Goal: Transaction & Acquisition: Purchase product/service

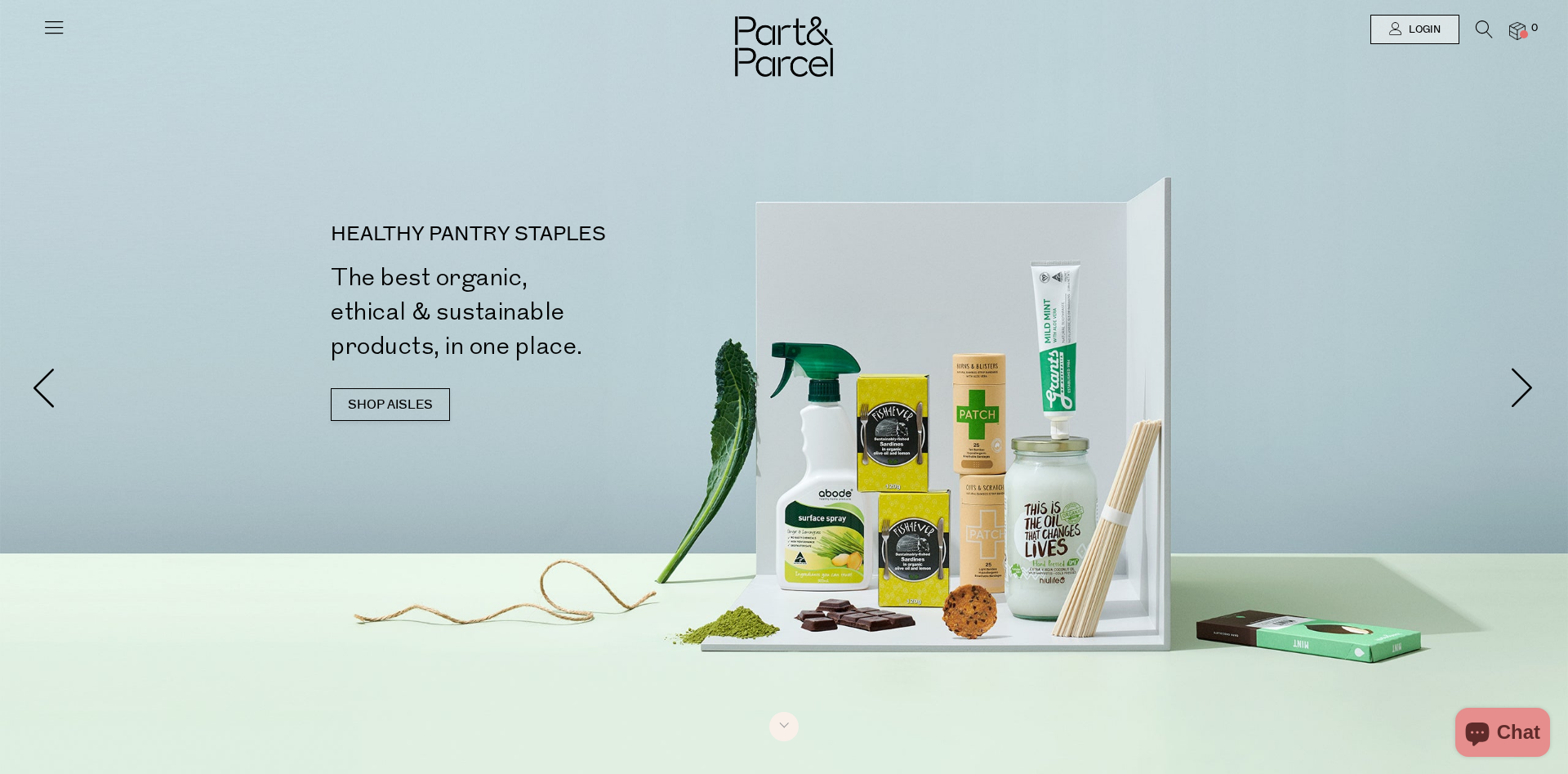
click at [1481, 29] on icon at bounding box center [1484, 30] width 17 height 18
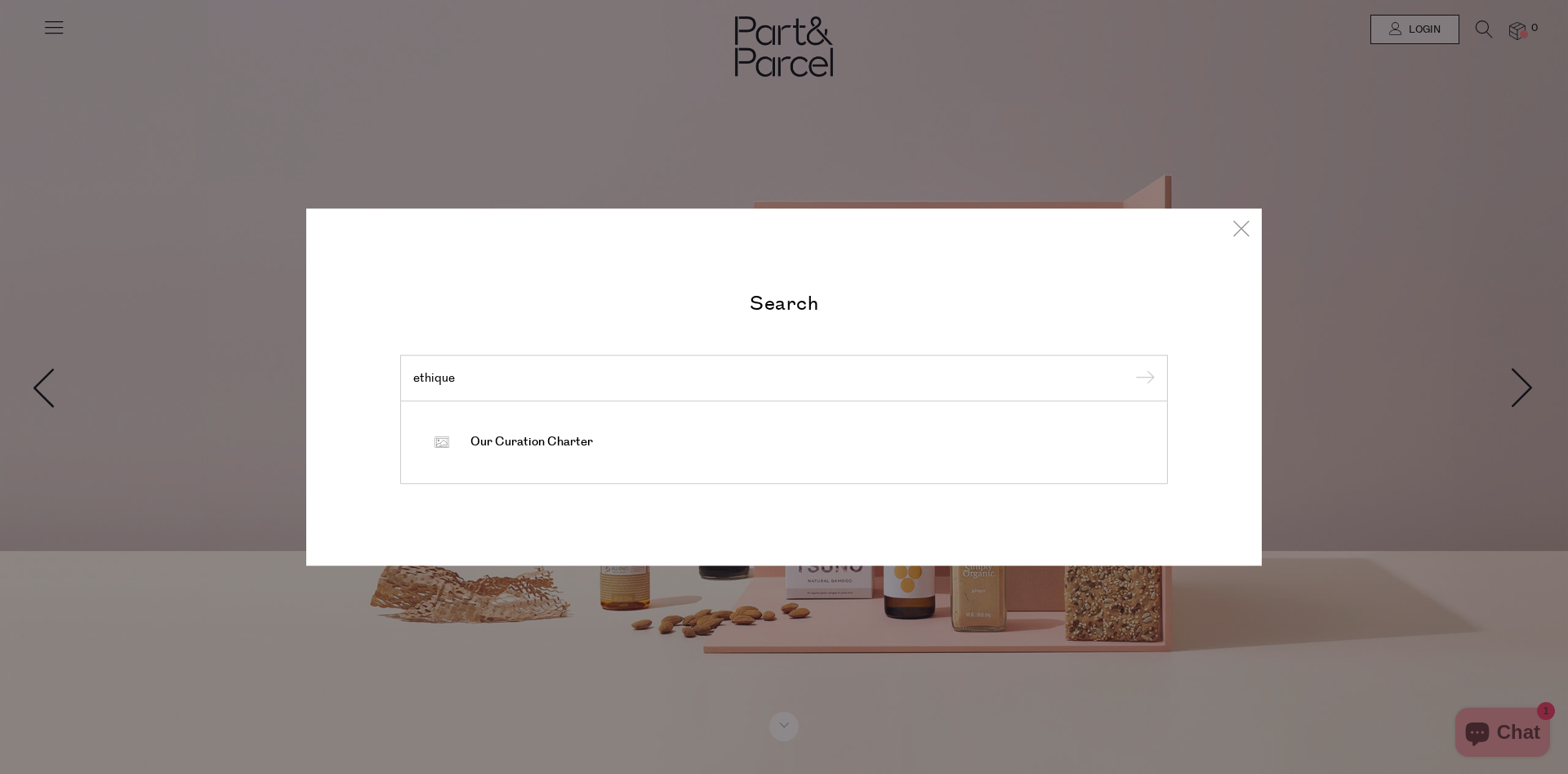
type input "ethique"
click at [1130, 367] on input "submit" at bounding box center [1142, 380] width 25 height 25
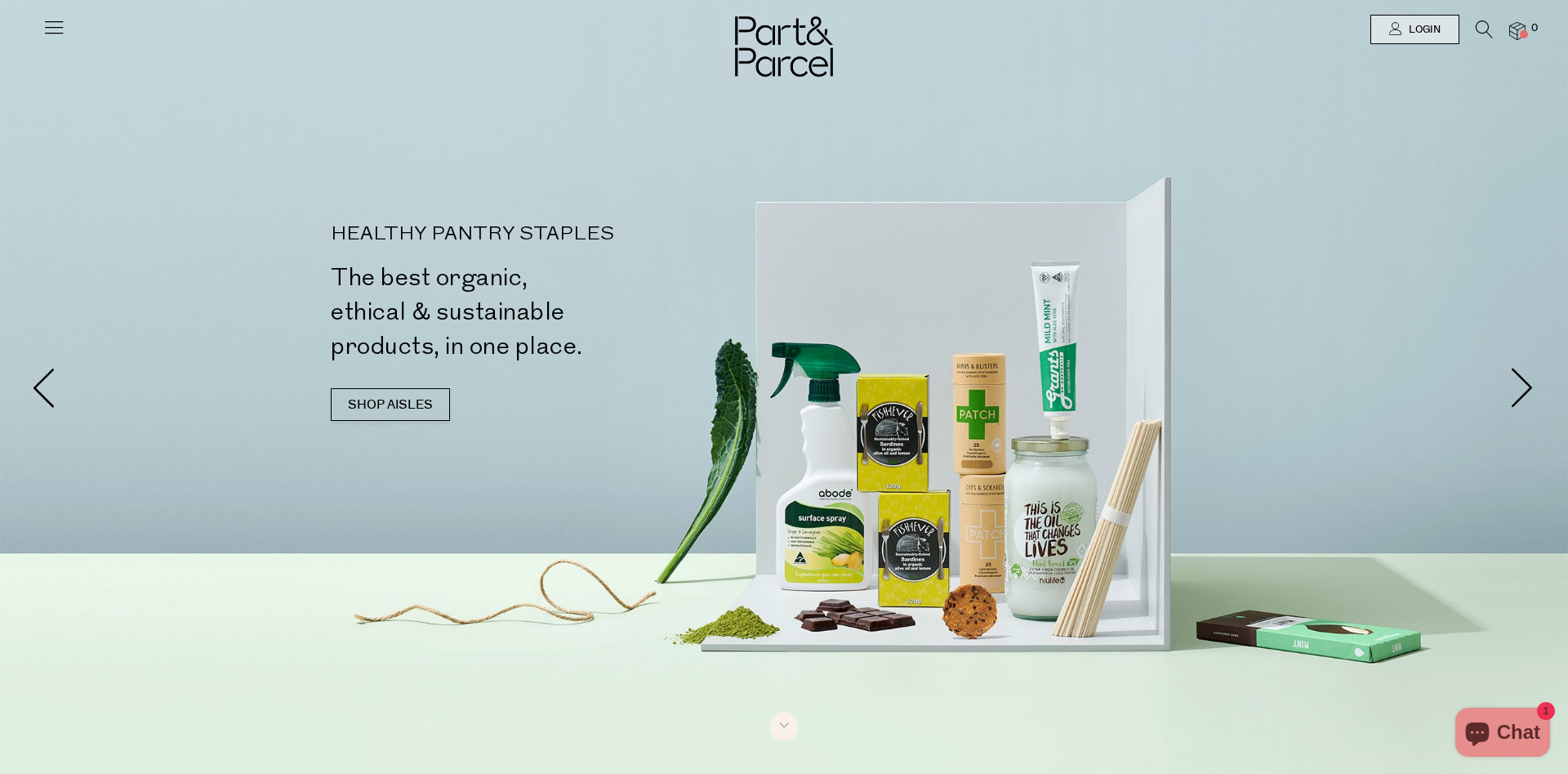
click at [1492, 29] on icon at bounding box center [1484, 30] width 17 height 18
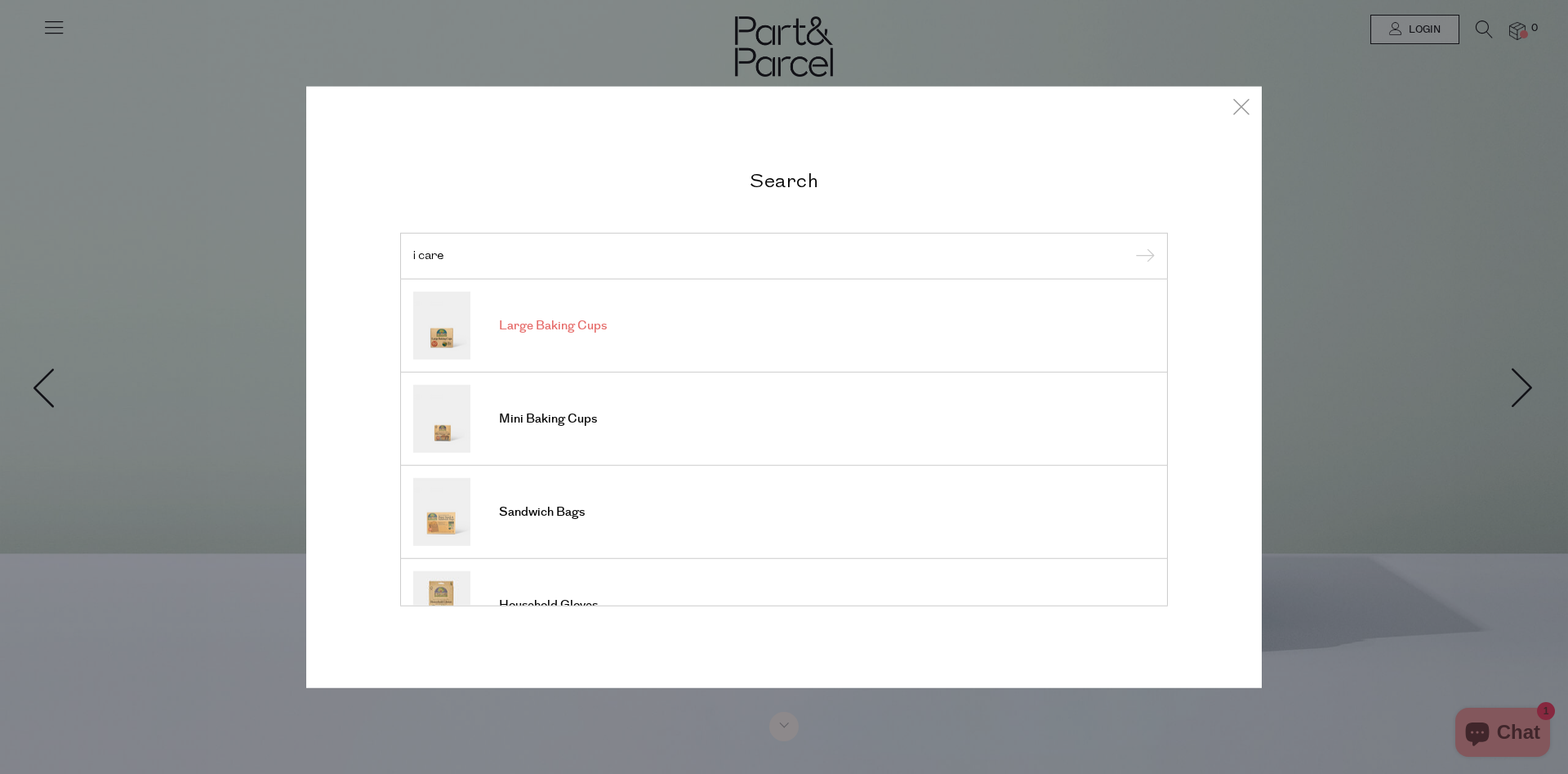
type input "i care"
click at [538, 328] on span "Large Baking Cups" at bounding box center [552, 326] width 108 height 17
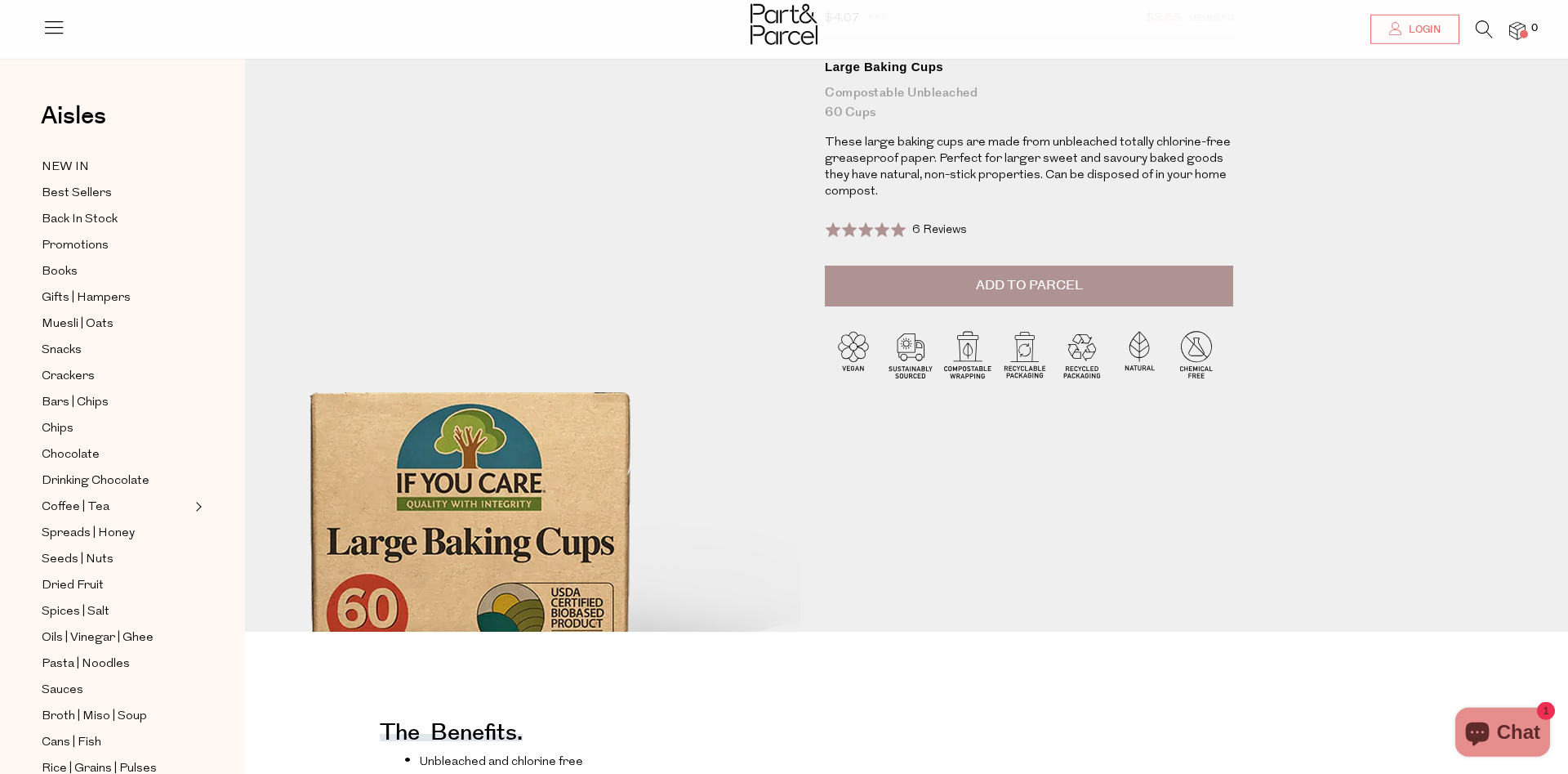
scroll to position [222, 0]
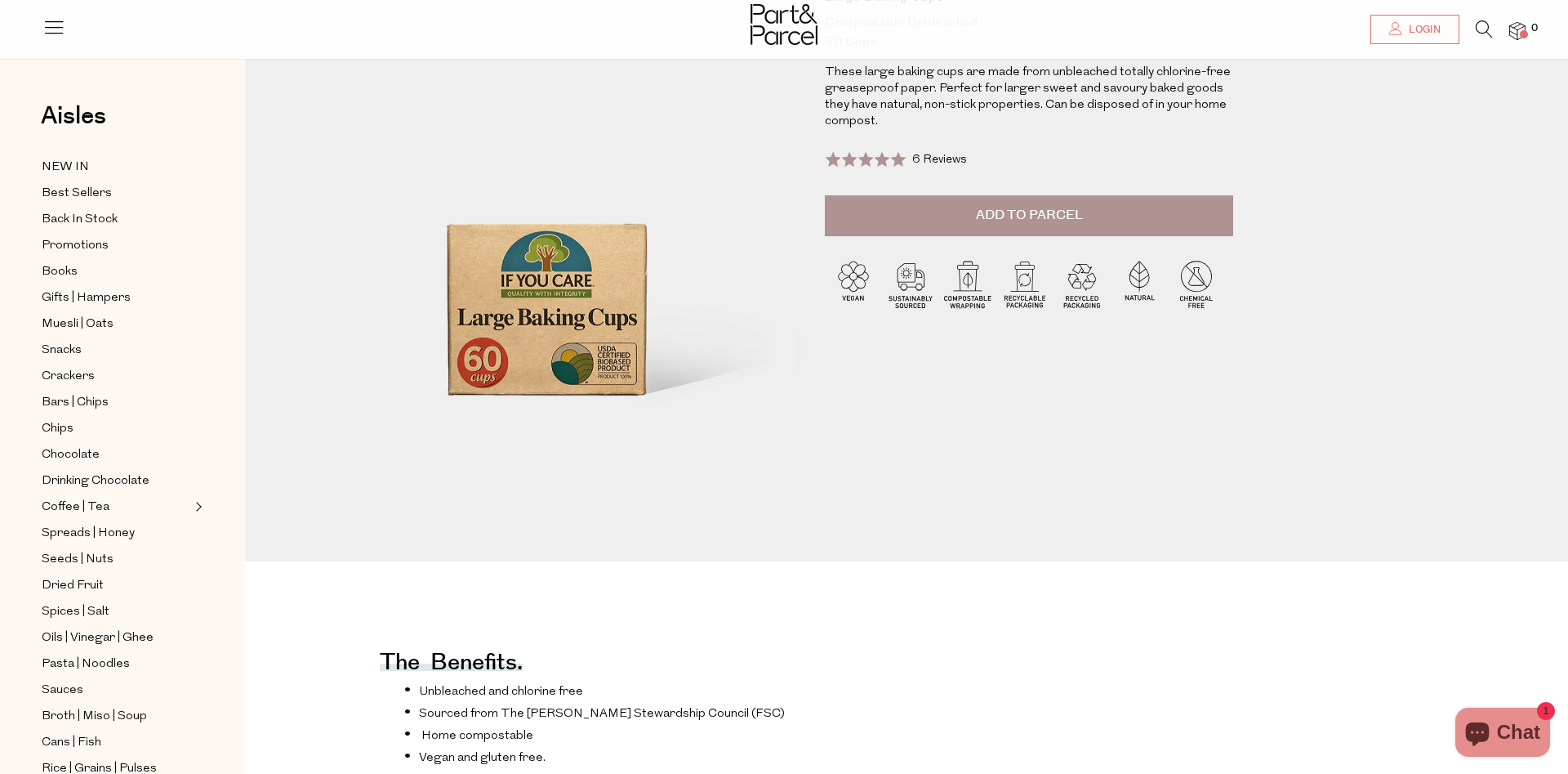
click at [905, 216] on button "Add to Parcel" at bounding box center [1029, 215] width 408 height 41
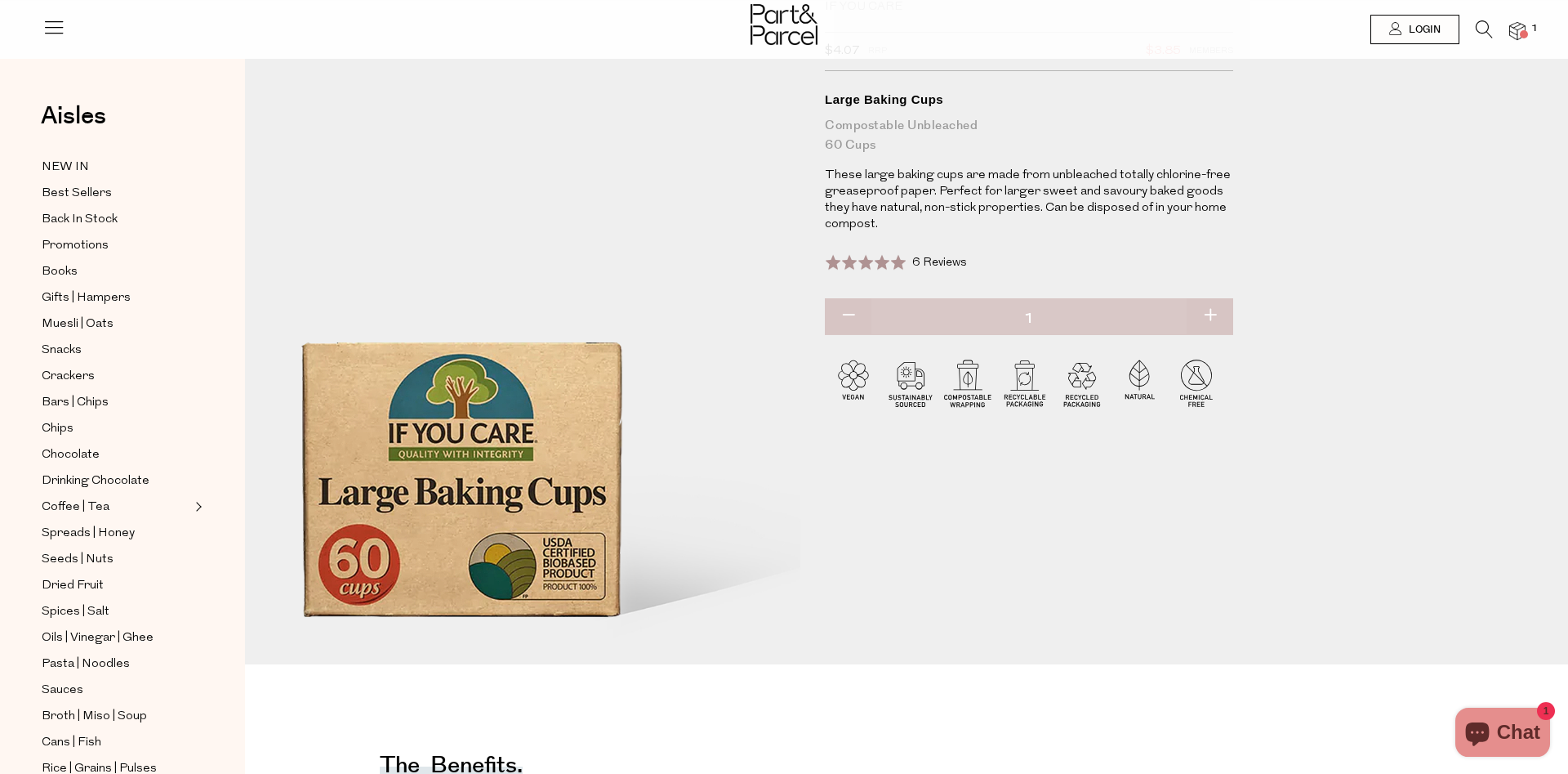
scroll to position [0, 0]
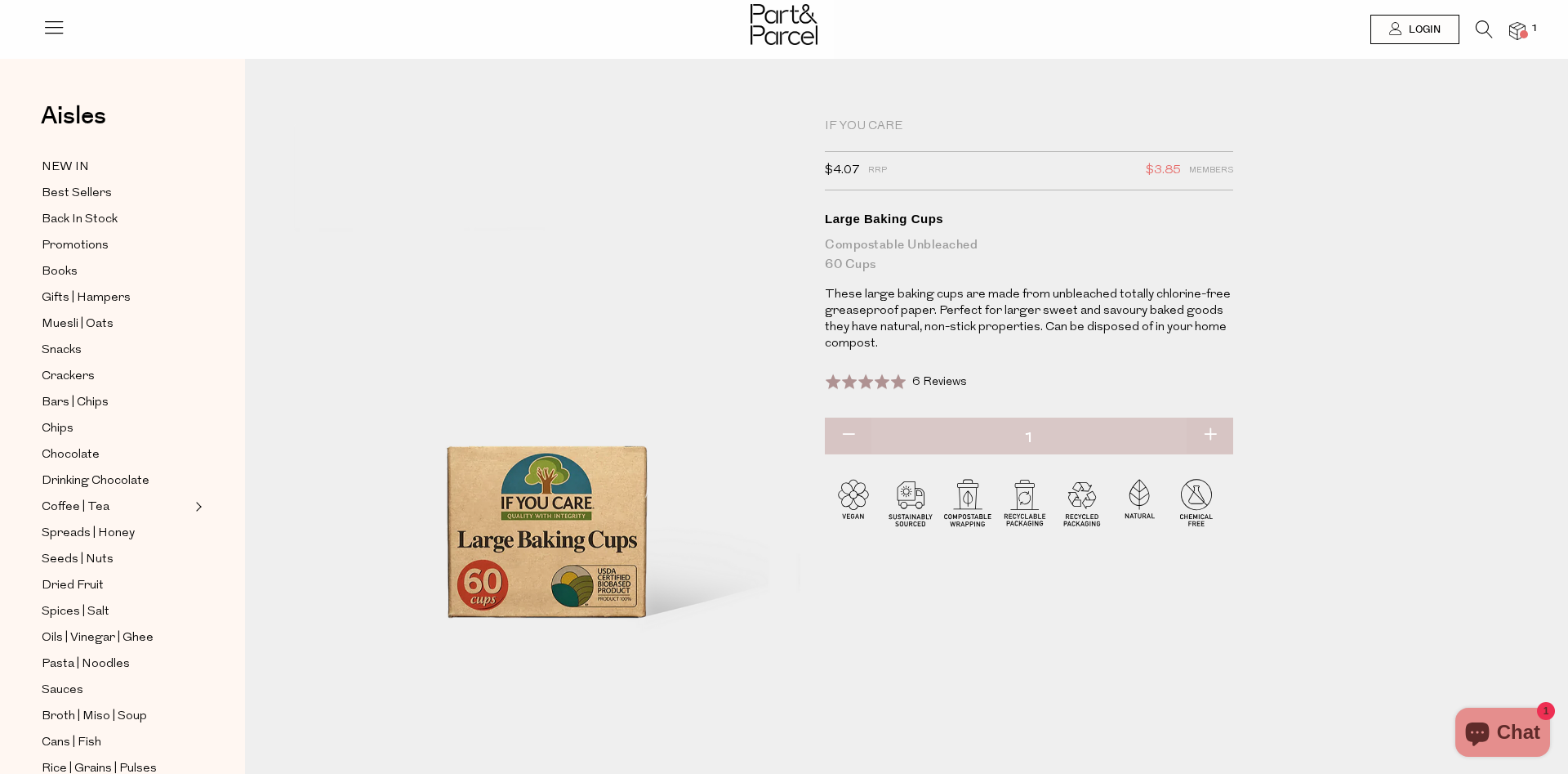
click at [1477, 28] on icon at bounding box center [1484, 30] width 17 height 18
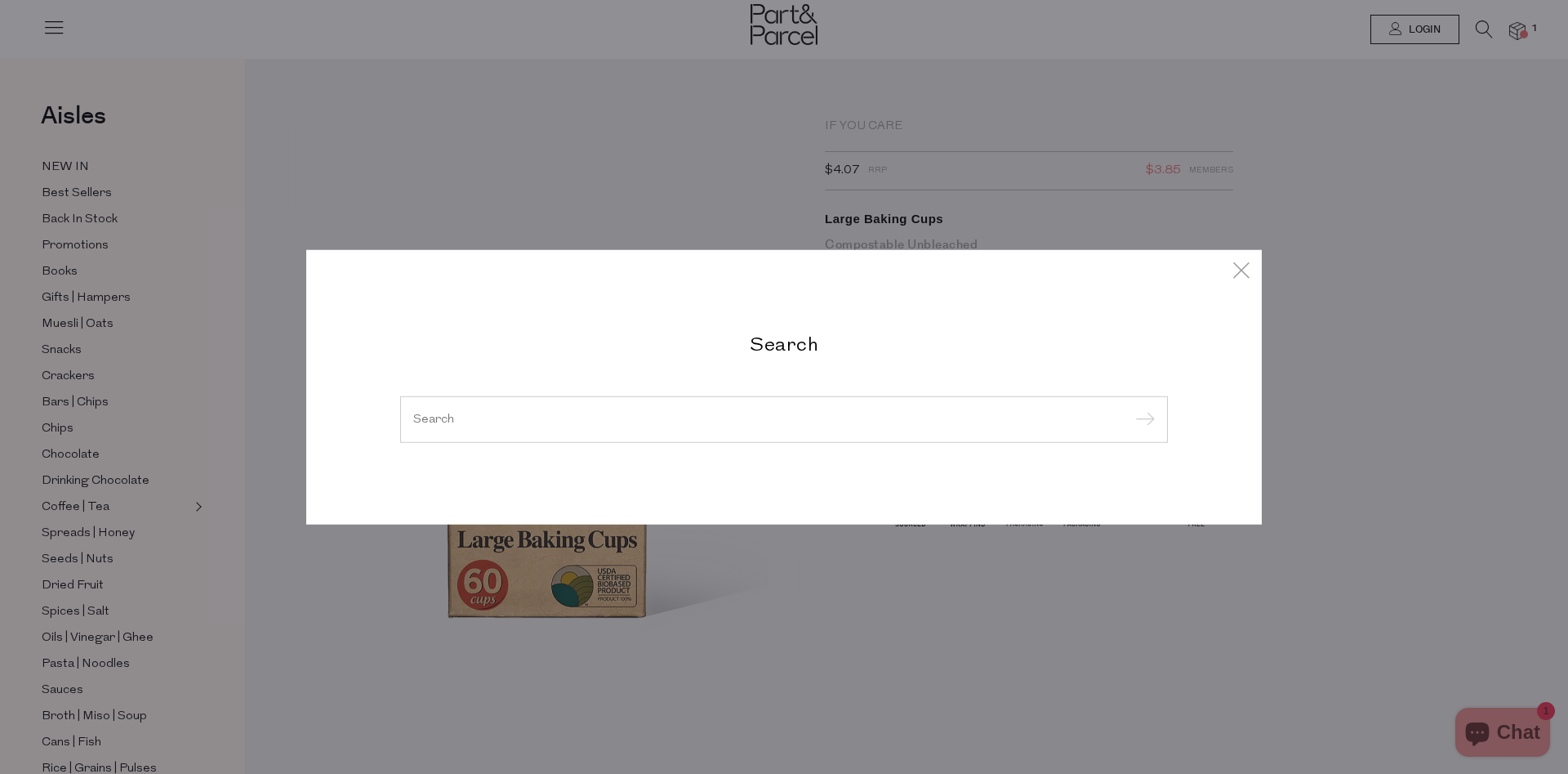
click at [641, 430] on div at bounding box center [784, 418] width 768 height 47
click at [562, 423] on input "search" at bounding box center [784, 418] width 741 height 12
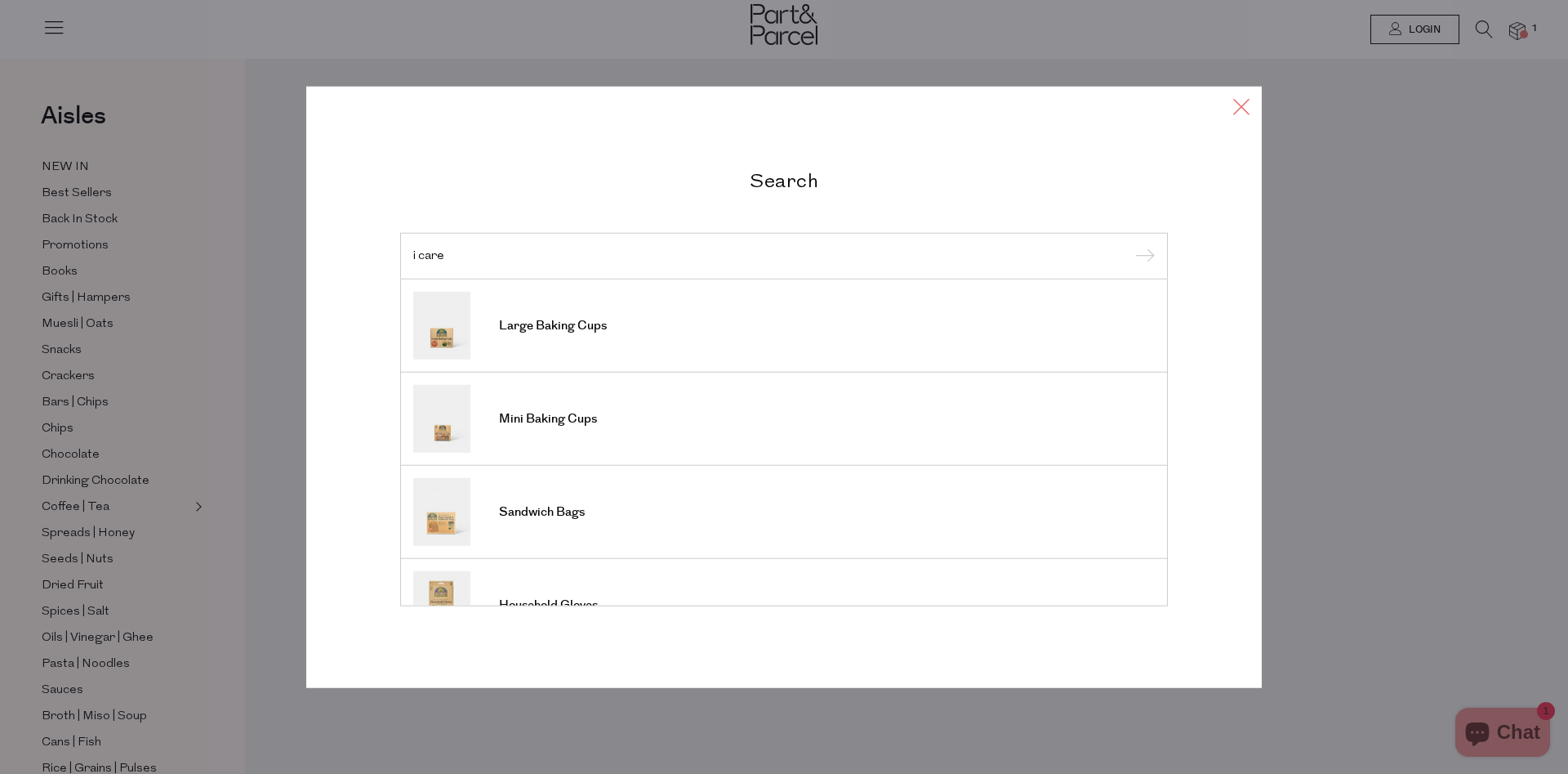
click at [1238, 98] on icon at bounding box center [1242, 105] width 25 height 24
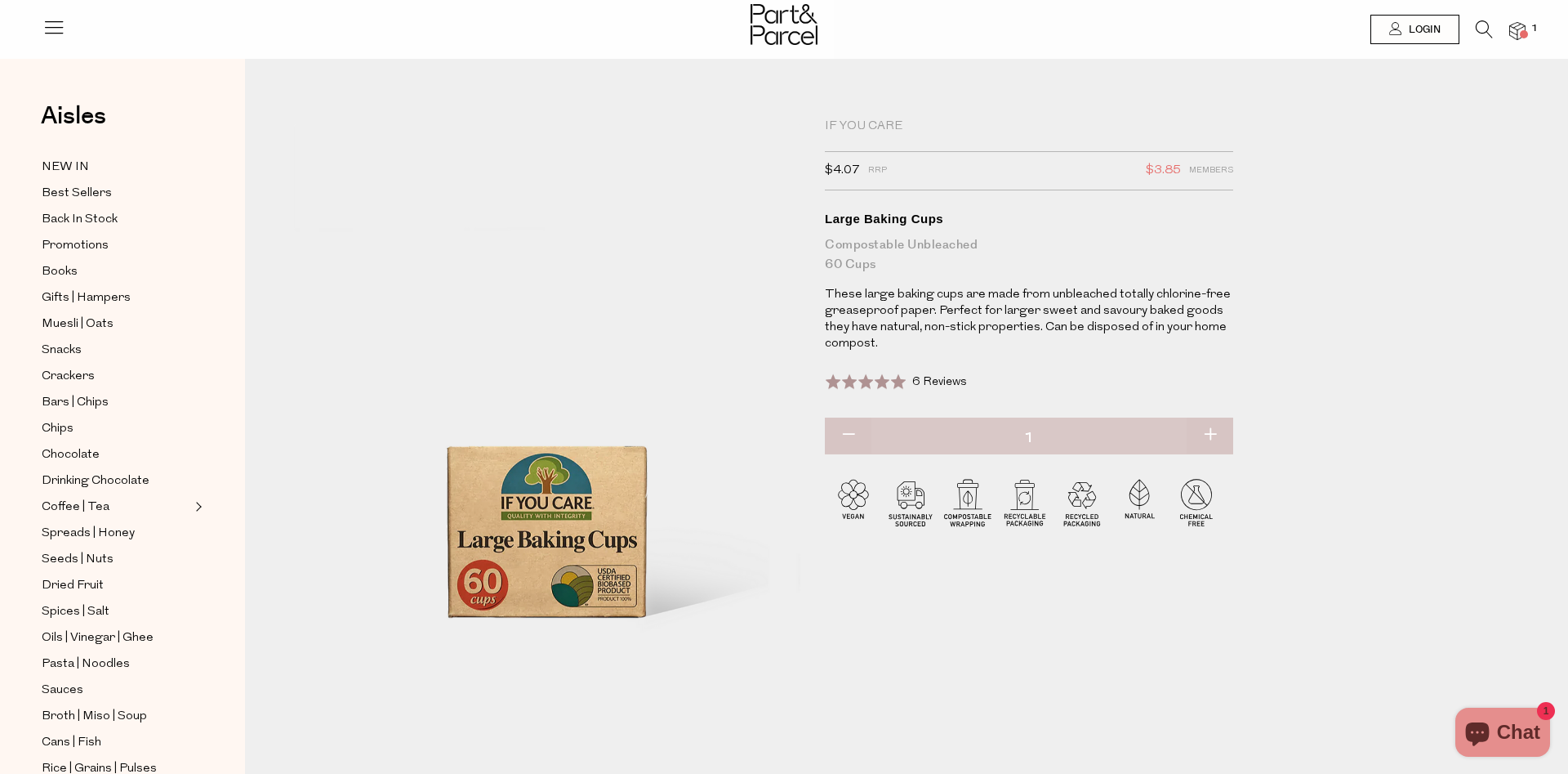
click at [1476, 23] on icon at bounding box center [1484, 30] width 17 height 18
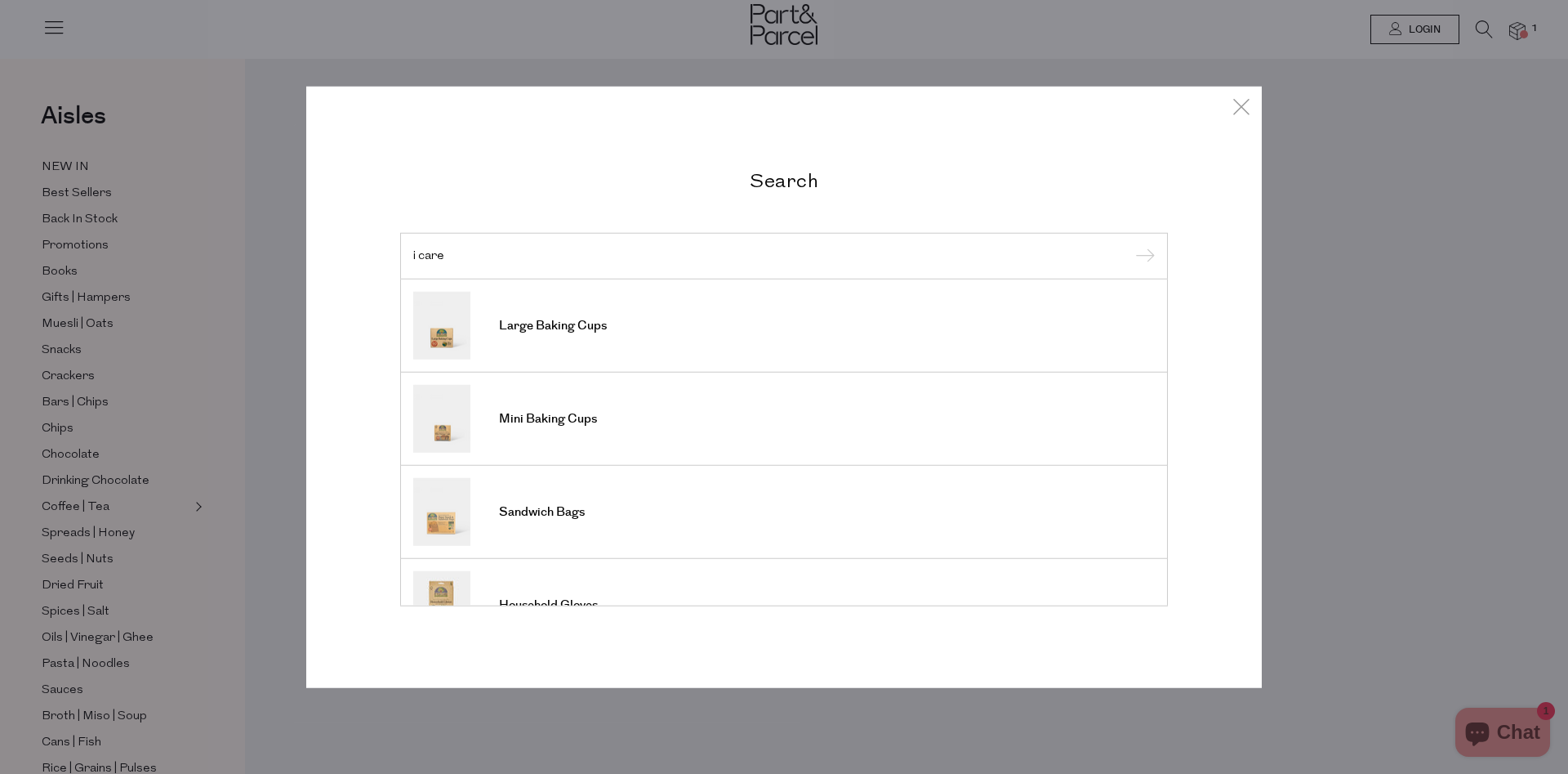
drag, startPoint x: 470, startPoint y: 259, endPoint x: 403, endPoint y: 257, distance: 67.0
click at [413, 257] on input "i care" at bounding box center [784, 255] width 741 height 12
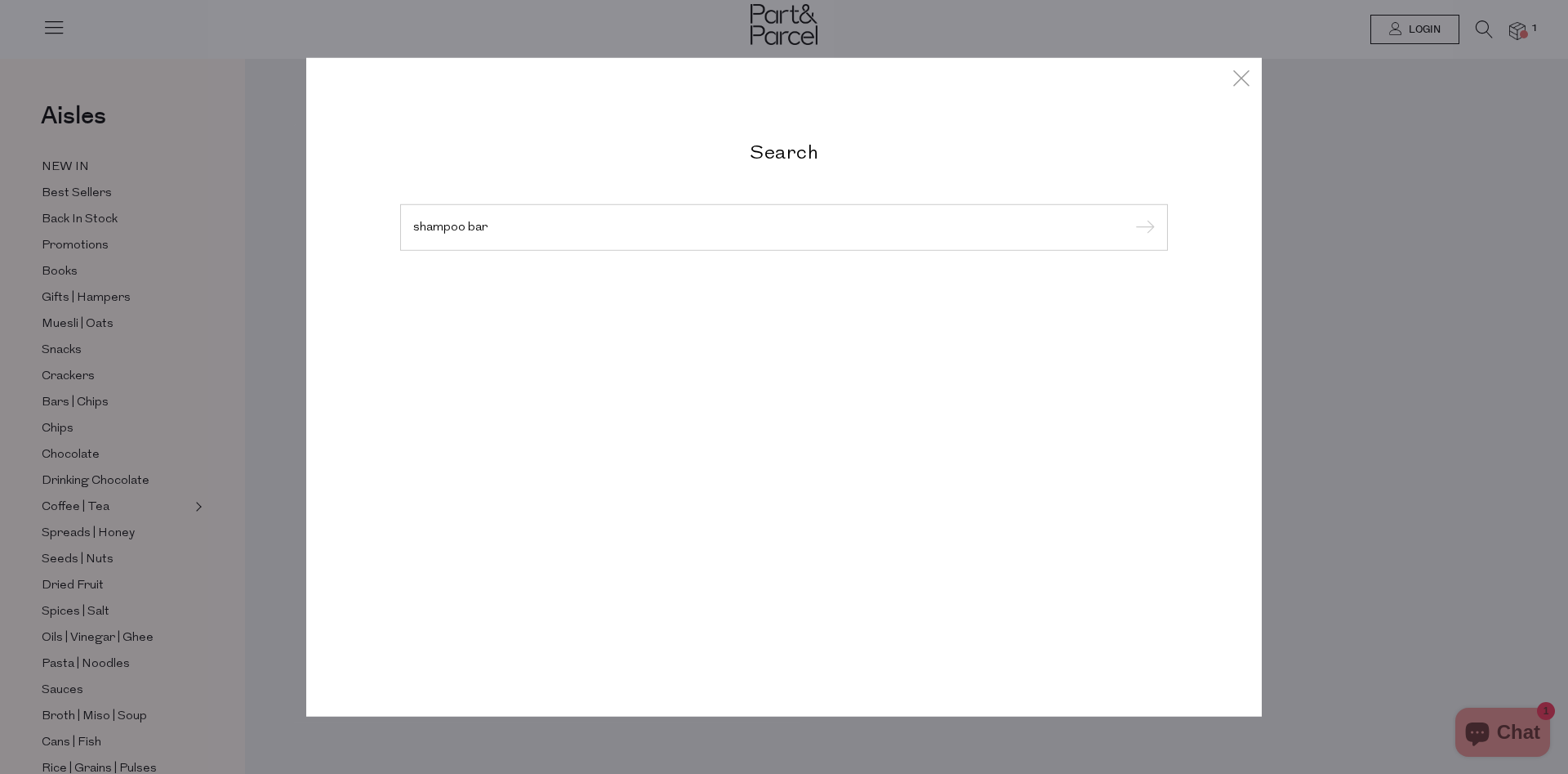
type input "shampoo bar"
click at [1130, 215] on input "submit" at bounding box center [1142, 228] width 25 height 25
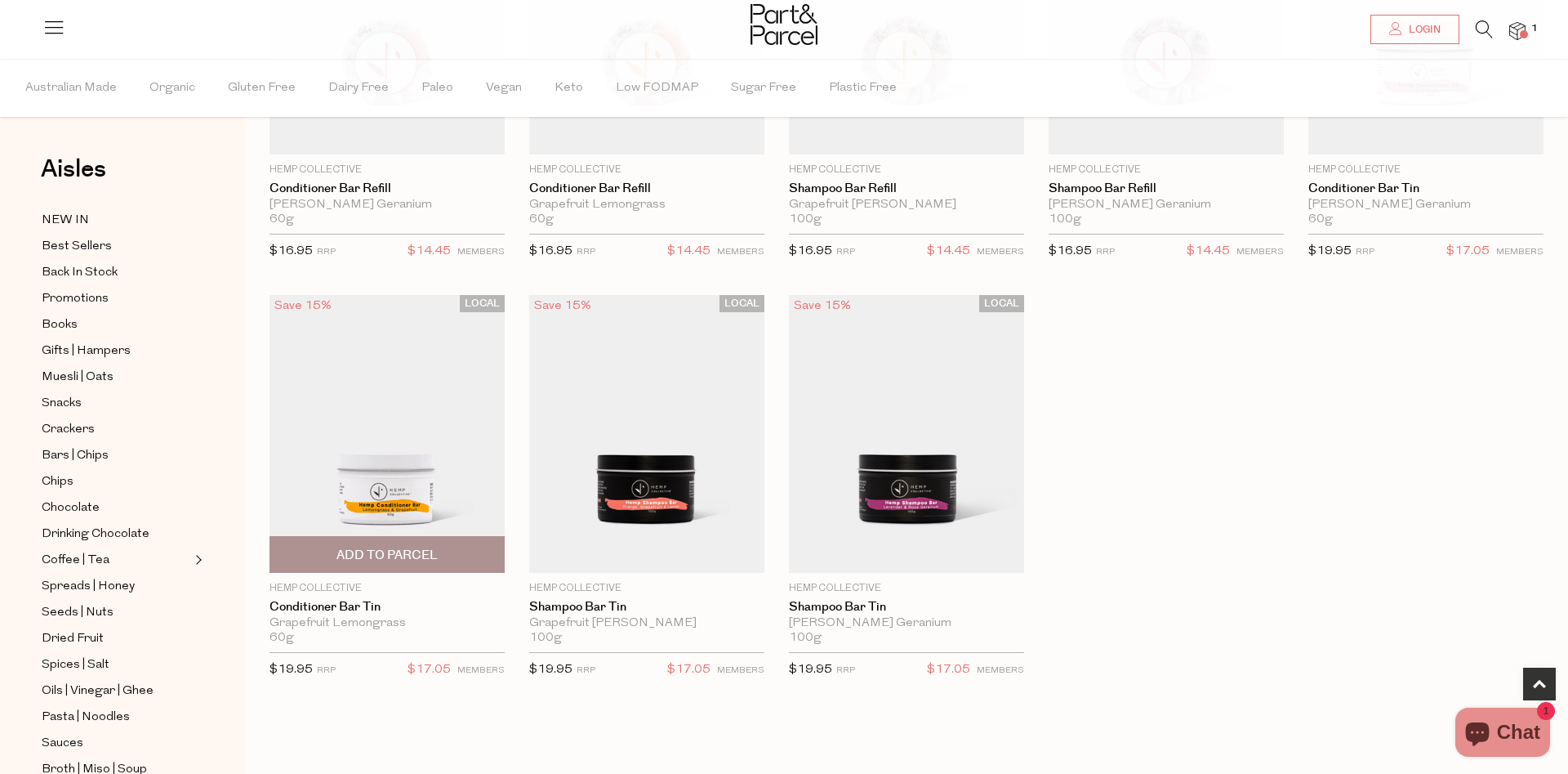
scroll to position [306, 0]
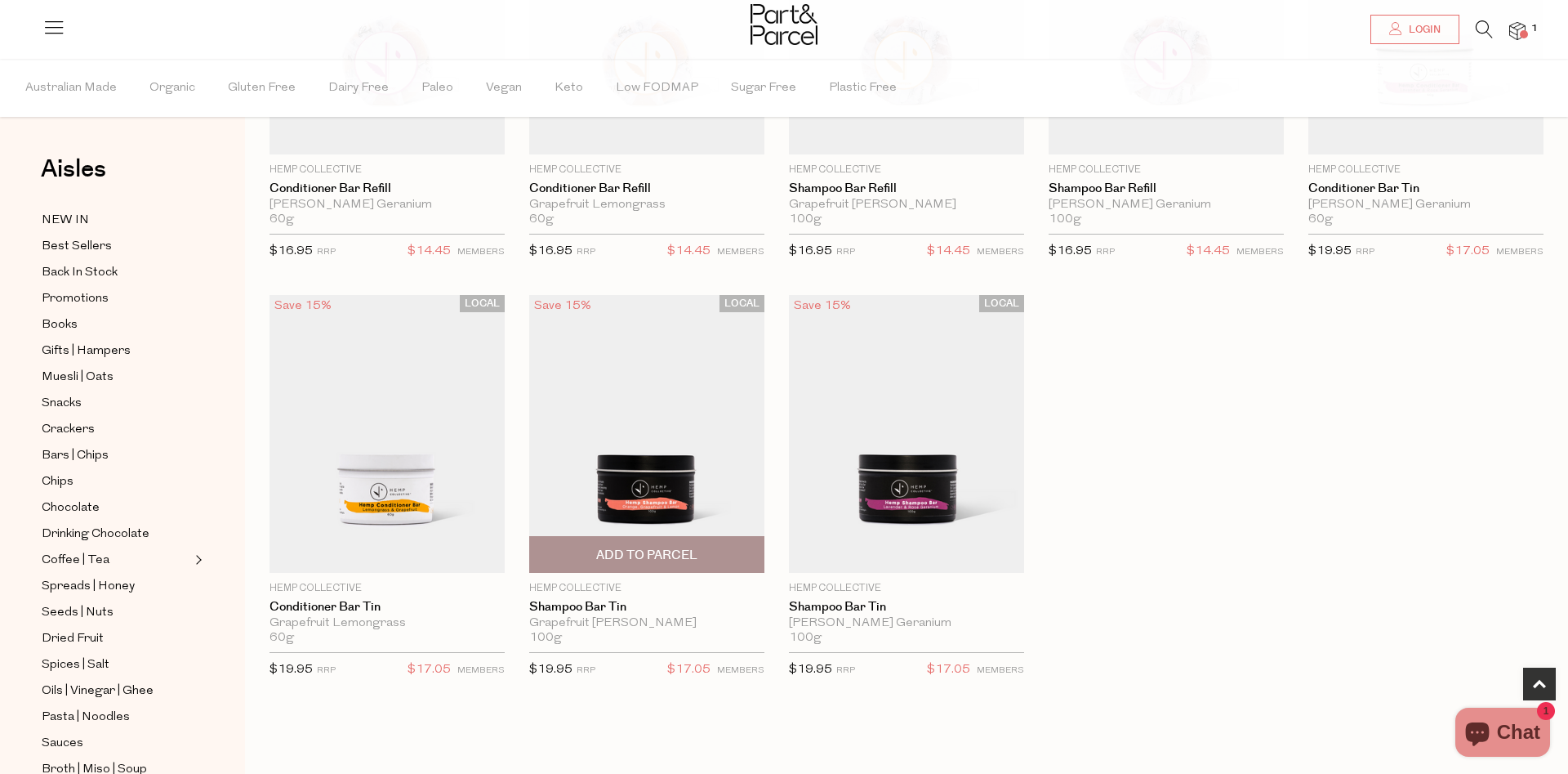
click at [638, 491] on img at bounding box center [647, 433] width 235 height 278
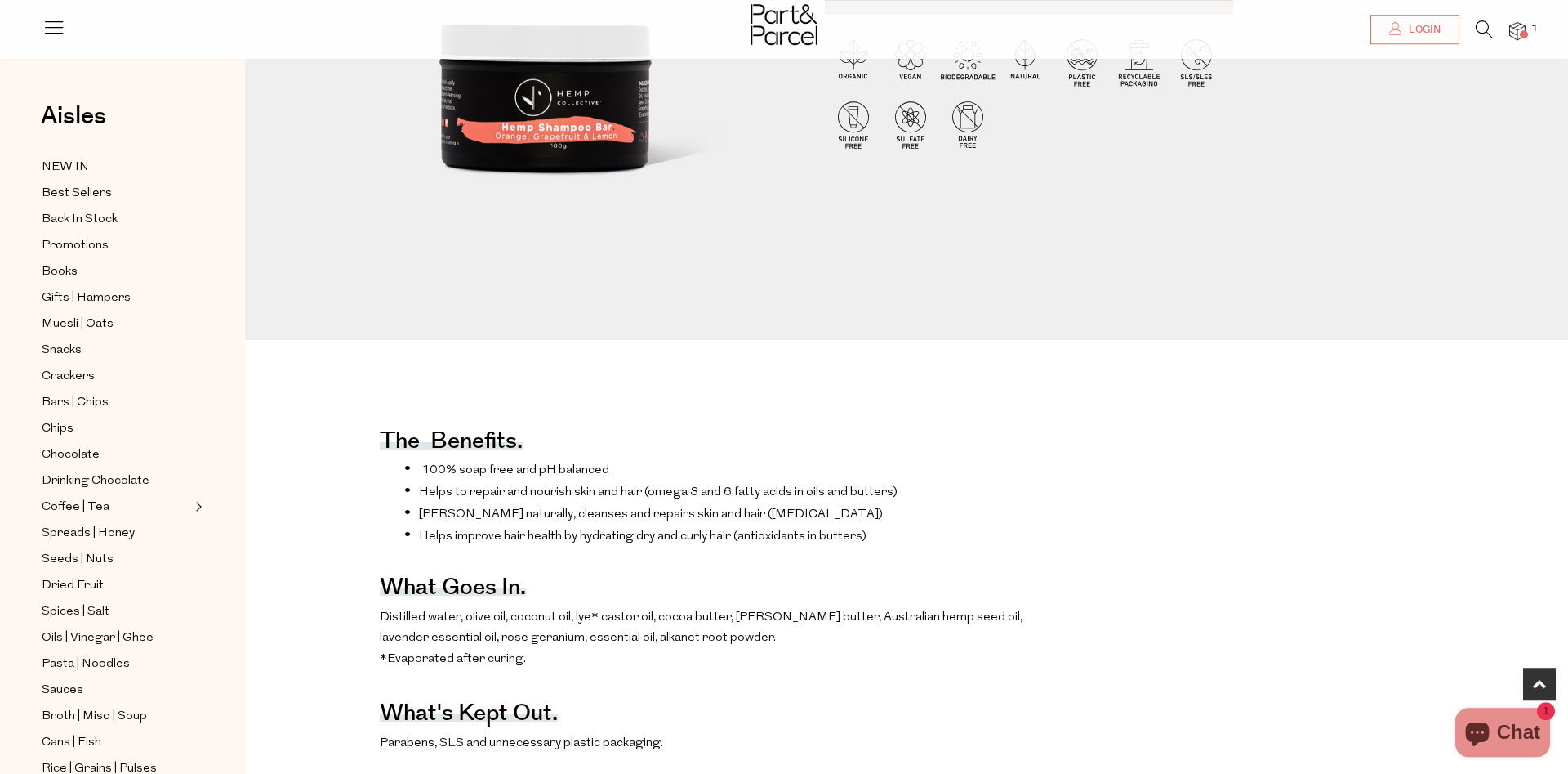
scroll to position [444, 0]
